Goal: Information Seeking & Learning: Check status

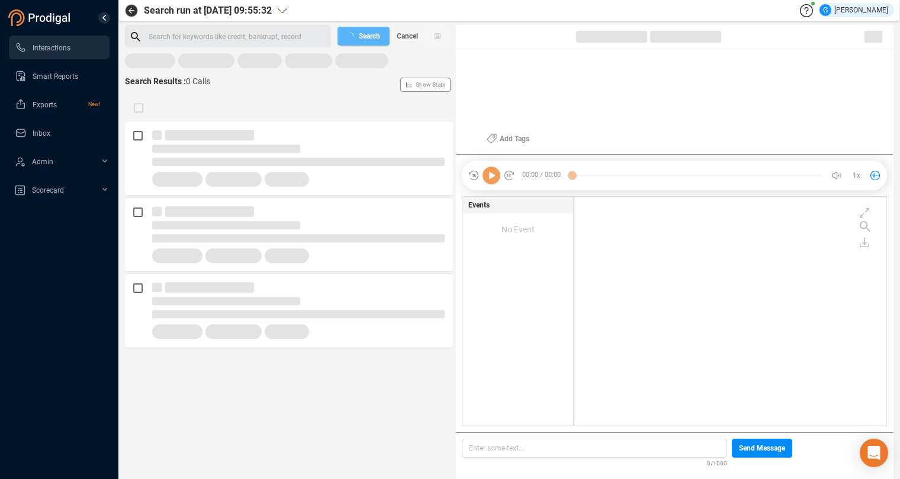
scroll to position [219, 302]
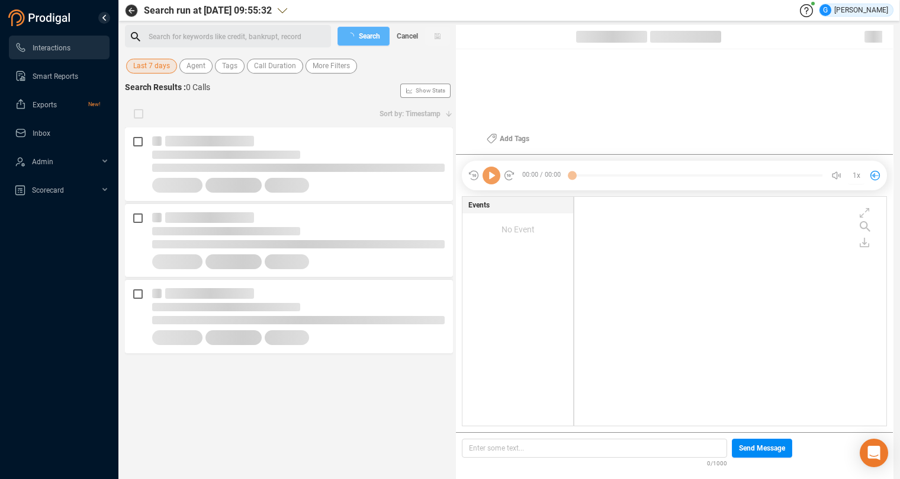
click at [145, 66] on span "Last 7 days" at bounding box center [151, 66] width 37 height 15
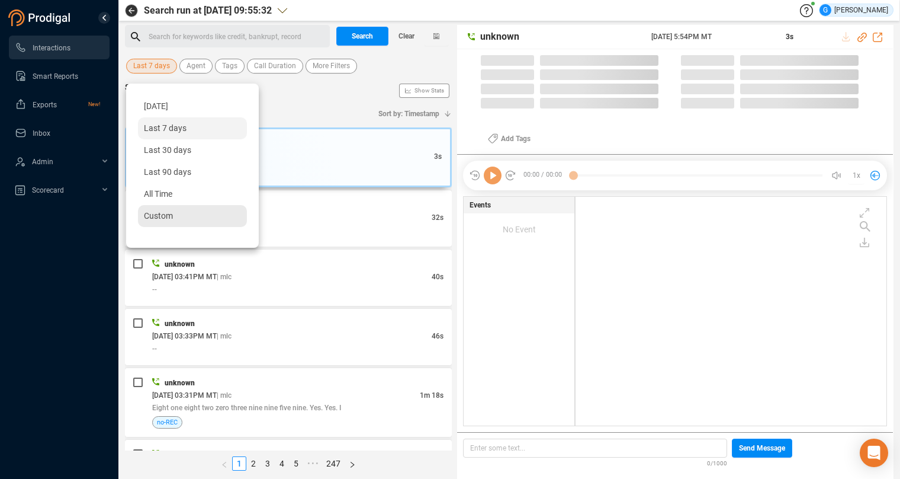
scroll to position [219, 301]
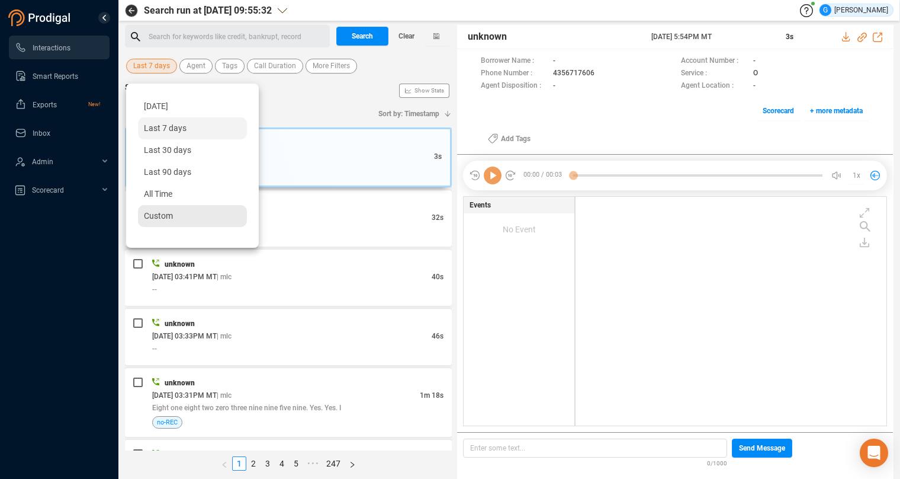
click at [161, 211] on span "Custom" at bounding box center [158, 215] width 29 height 9
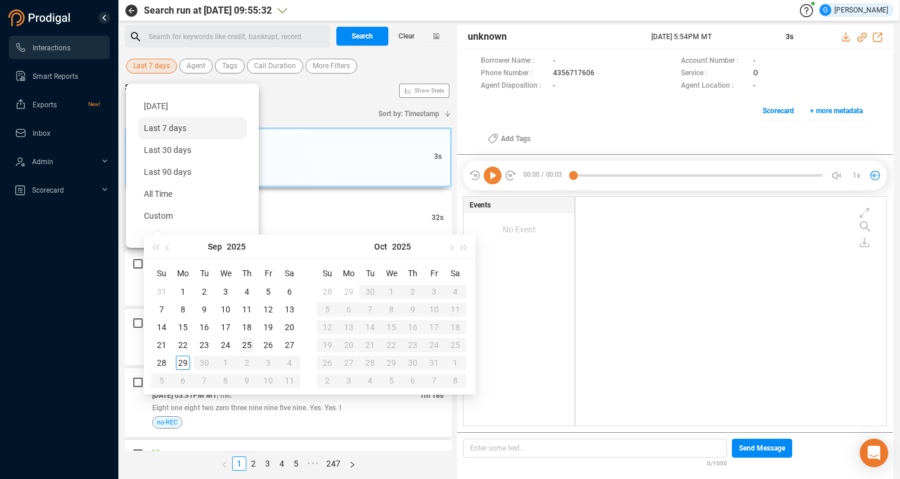
type input "[DATE]"
click at [271, 344] on div "26" at bounding box center [268, 345] width 14 height 14
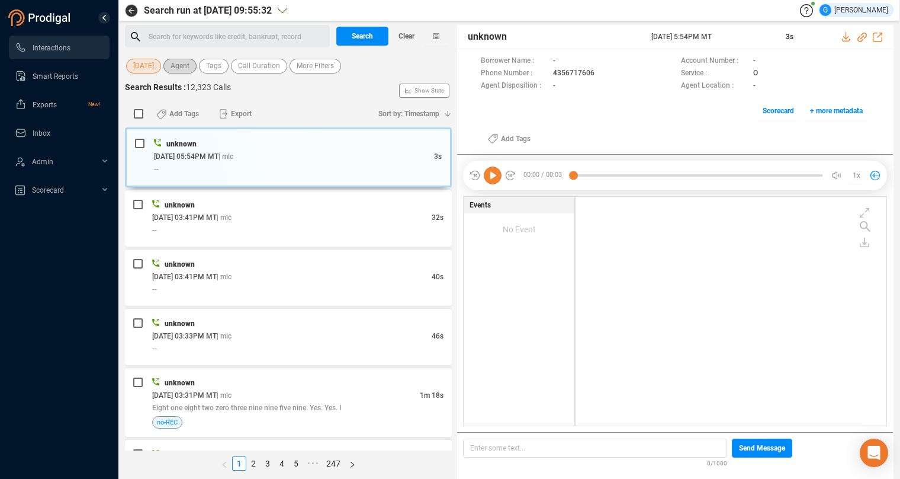
click at [185, 65] on span "Agent" at bounding box center [180, 66] width 19 height 15
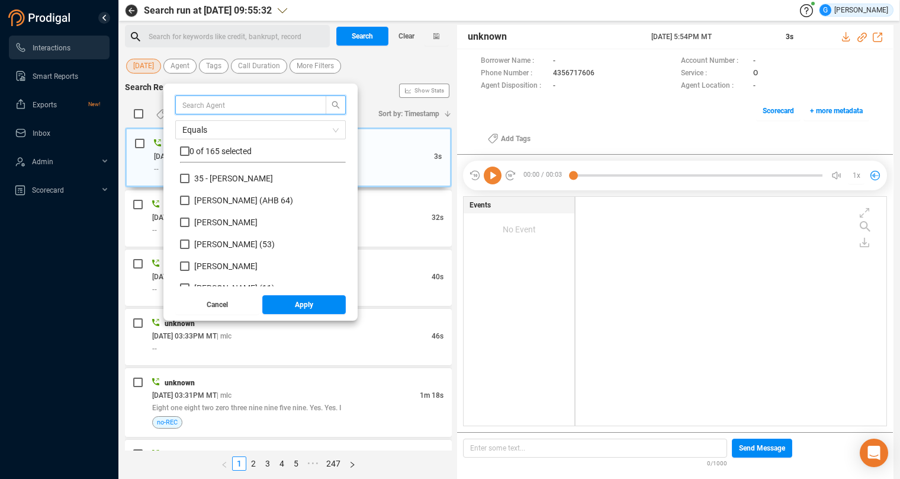
scroll to position [104, 156]
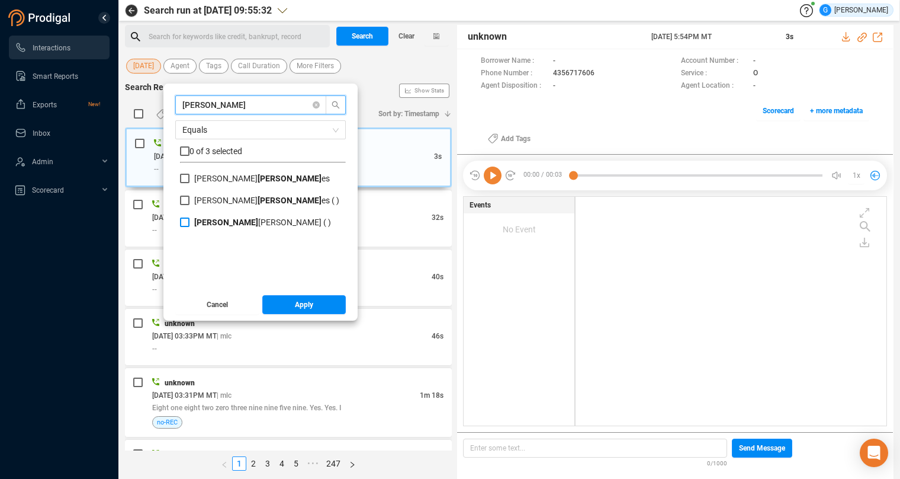
type input "[PERSON_NAME]"
click at [185, 223] on input "[PERSON_NAME] [PERSON_NAME] ( )" at bounding box center [184, 221] width 9 height 9
checkbox input "true"
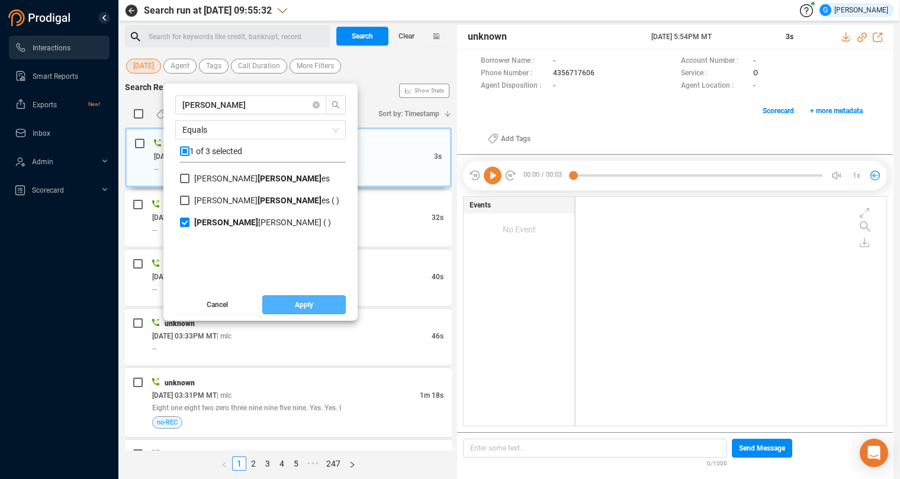
click at [319, 300] on button "Apply" at bounding box center [304, 304] width 84 height 19
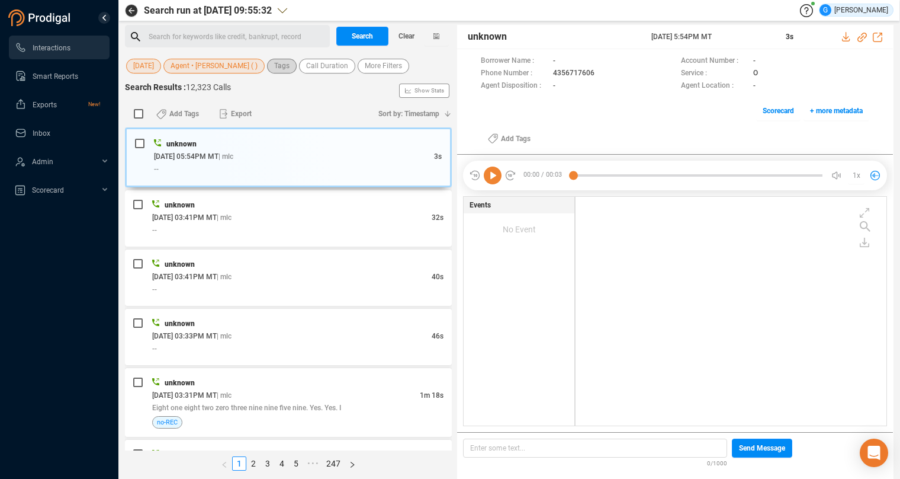
click at [290, 66] on span "Tags" at bounding box center [281, 66] width 15 height 15
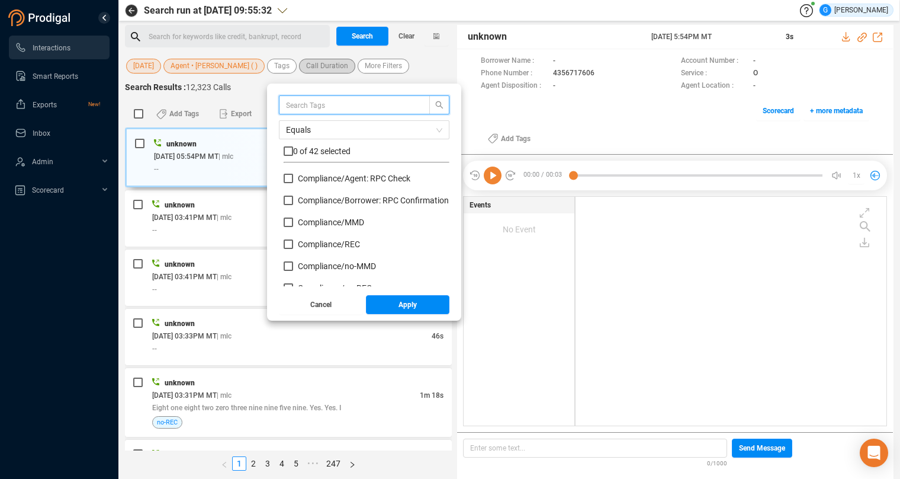
click at [328, 64] on span "Call Duration" at bounding box center [327, 66] width 42 height 15
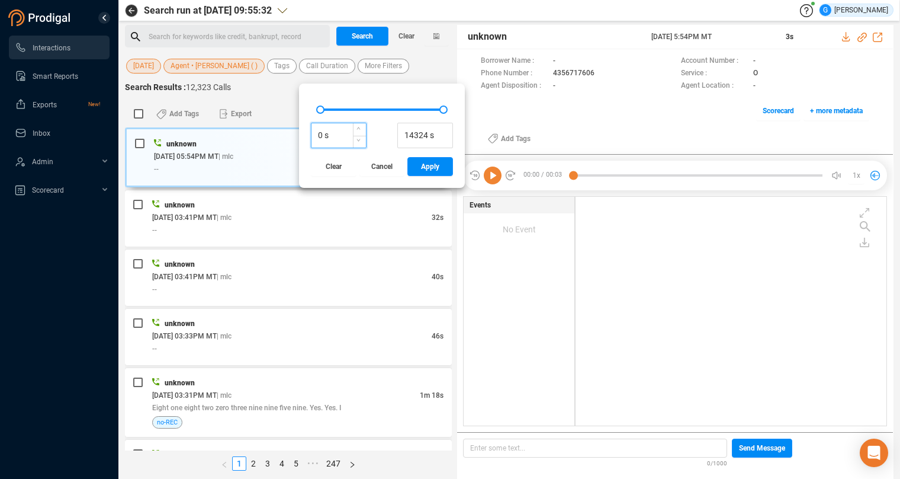
drag, startPoint x: 330, startPoint y: 136, endPoint x: 323, endPoint y: 136, distance: 7.1
click at [323, 136] on input "0 s" at bounding box center [339, 136] width 54 height 18
type input "350 s"
click at [439, 167] on span "Apply" at bounding box center [430, 166] width 18 height 19
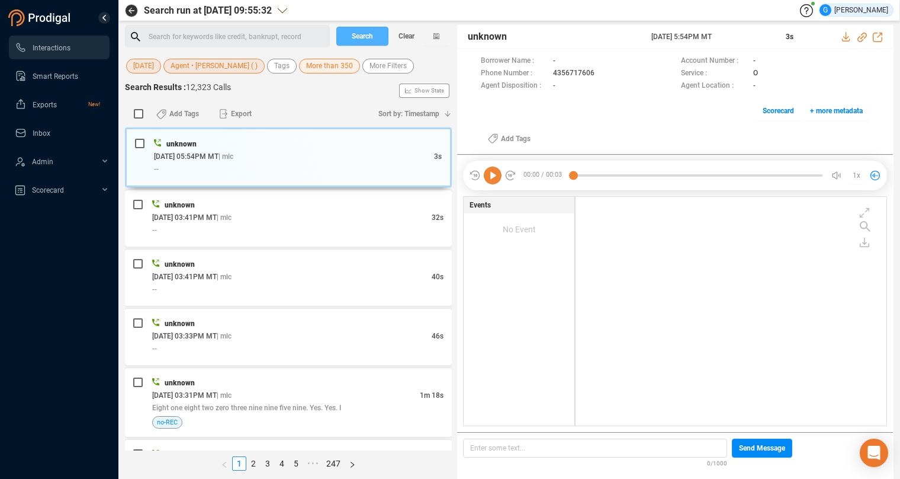
click at [375, 31] on button "Search" at bounding box center [362, 36] width 52 height 19
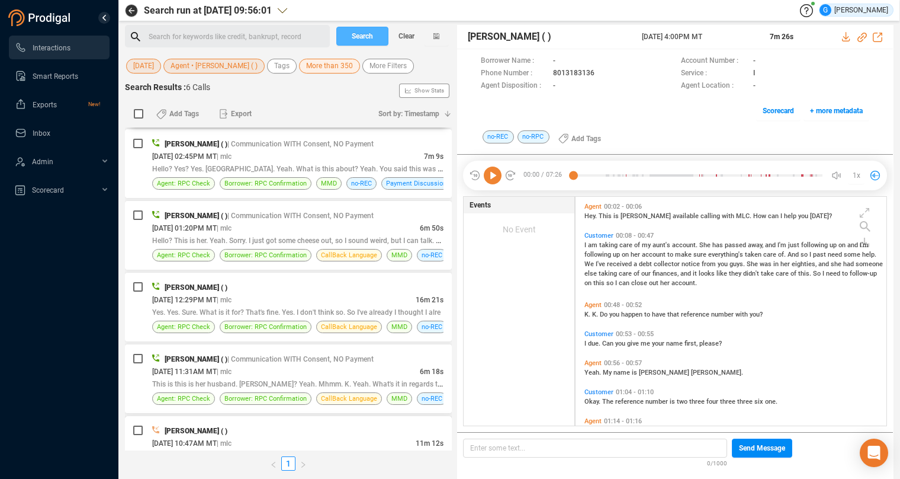
scroll to position [109, 0]
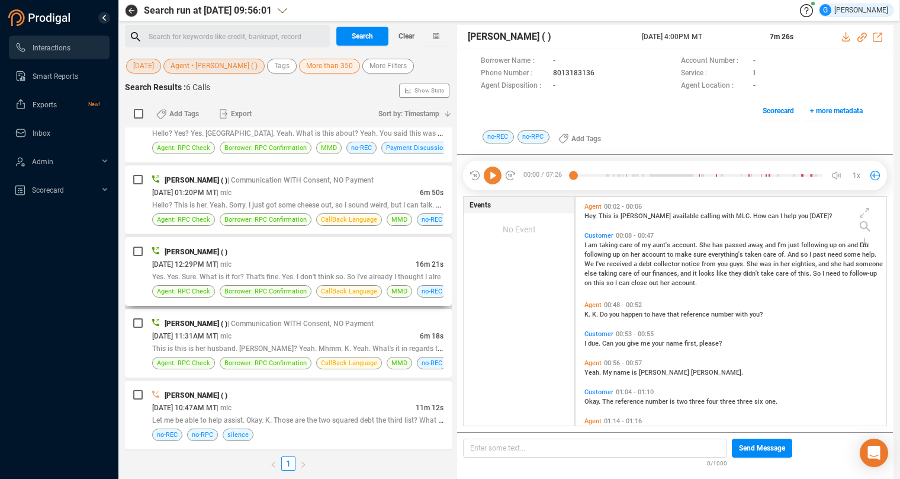
click at [386, 256] on div "[PERSON_NAME] ( )" at bounding box center [297, 251] width 291 height 12
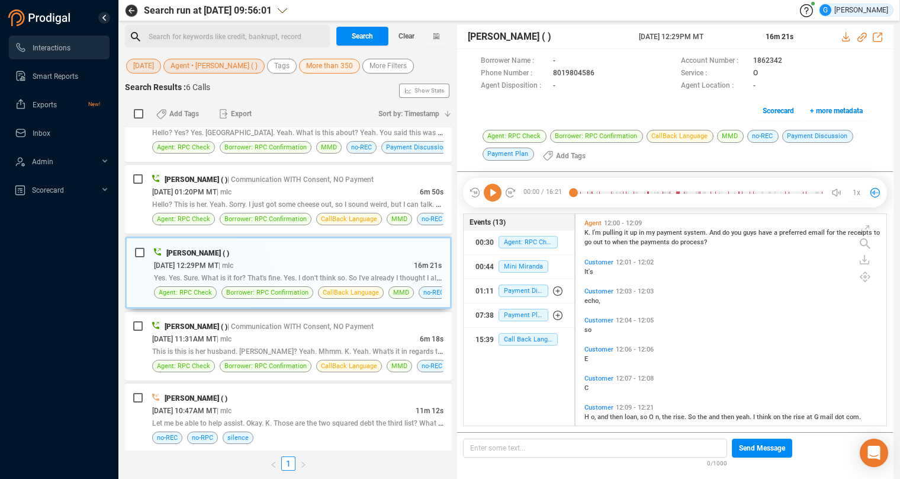
scroll to position [4141, 0]
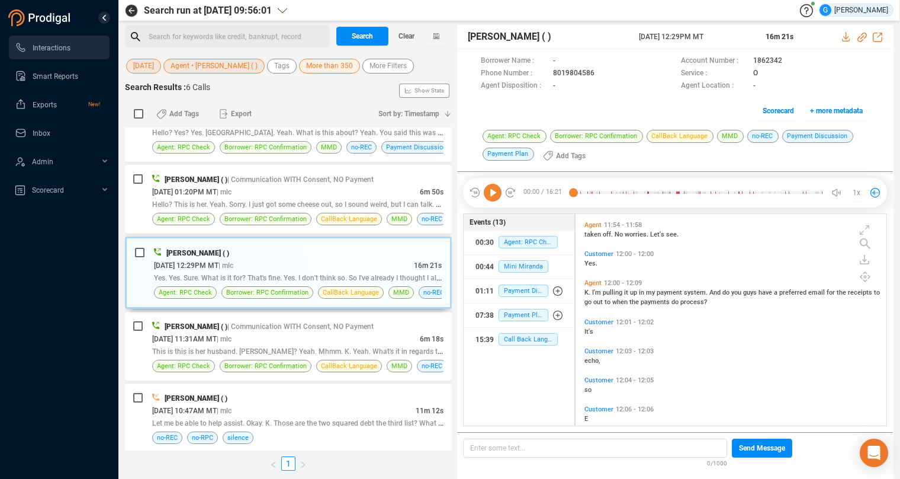
click at [589, 291] on span "K." at bounding box center [589, 292] width 8 height 8
click at [494, 191] on icon at bounding box center [493, 193] width 18 height 18
